Goal: Information Seeking & Learning: Learn about a topic

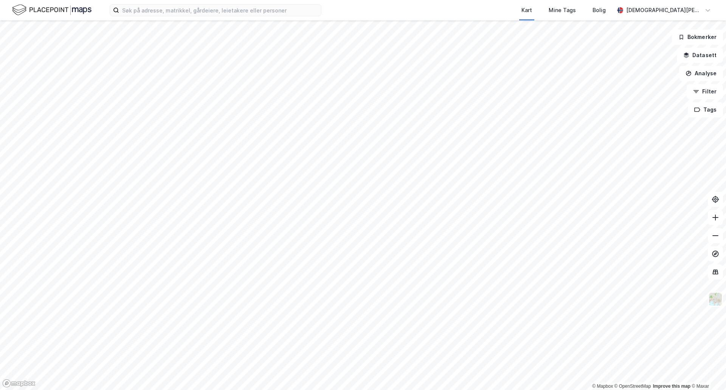
click at [602, 0] on html "Kart Mine Tags Bolig [PERSON_NAME] © Mapbox © OpenStreetMap Improve this map © …" at bounding box center [363, 195] width 726 height 390
click at [569, 0] on html "Kart Mine Tags Bolig [PERSON_NAME] © Mapbox © OpenStreetMap Improve this map © …" at bounding box center [363, 195] width 726 height 390
